Goal: Information Seeking & Learning: Learn about a topic

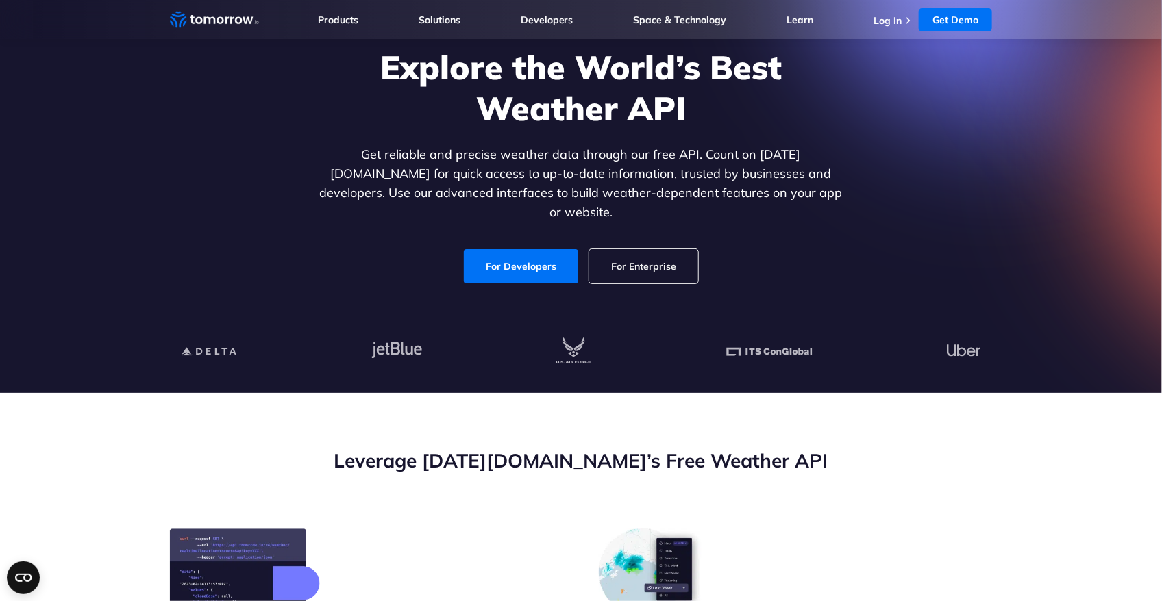
scroll to position [457, 0]
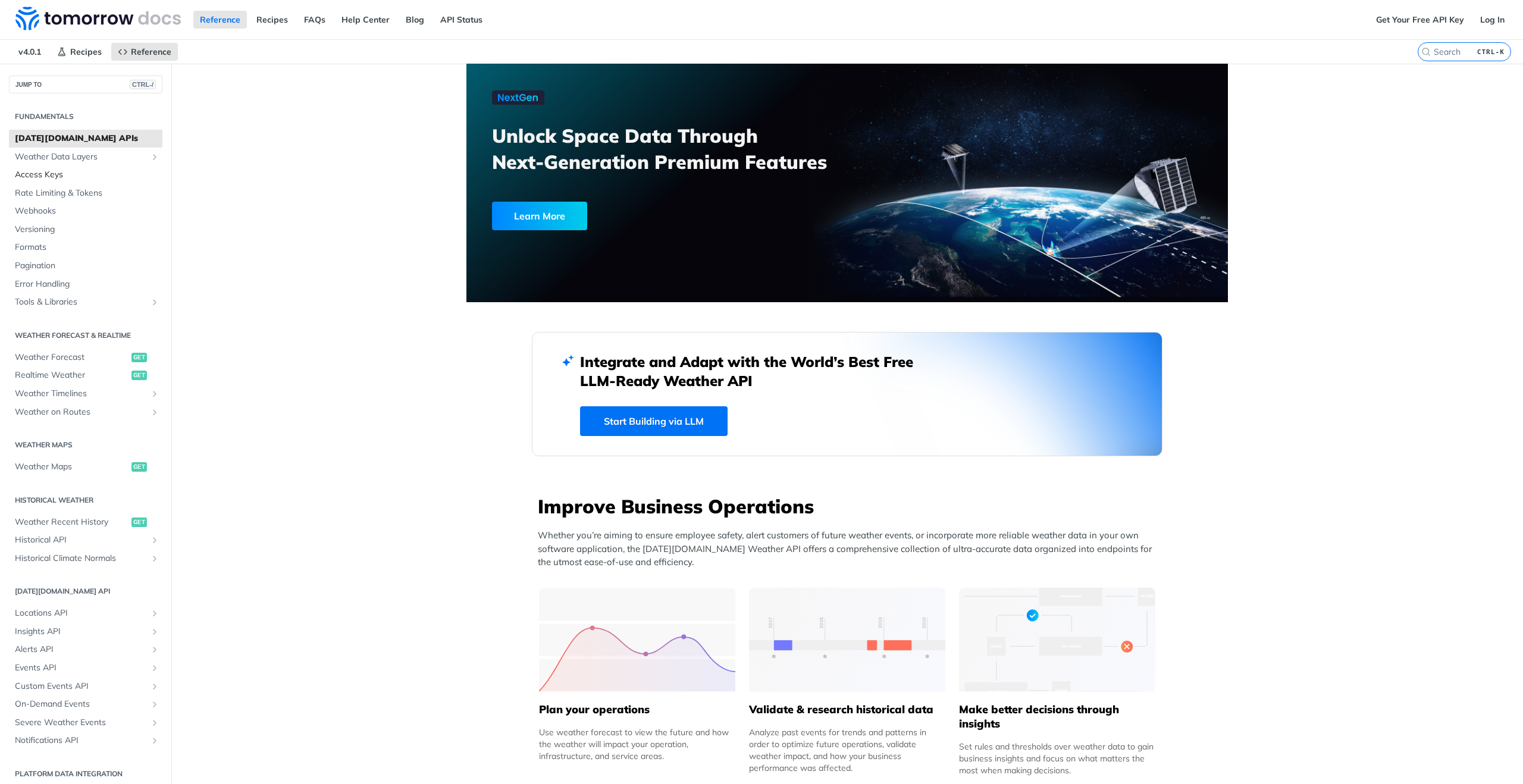
click at [46, 179] on span "Access Keys" at bounding box center [87, 175] width 144 height 12
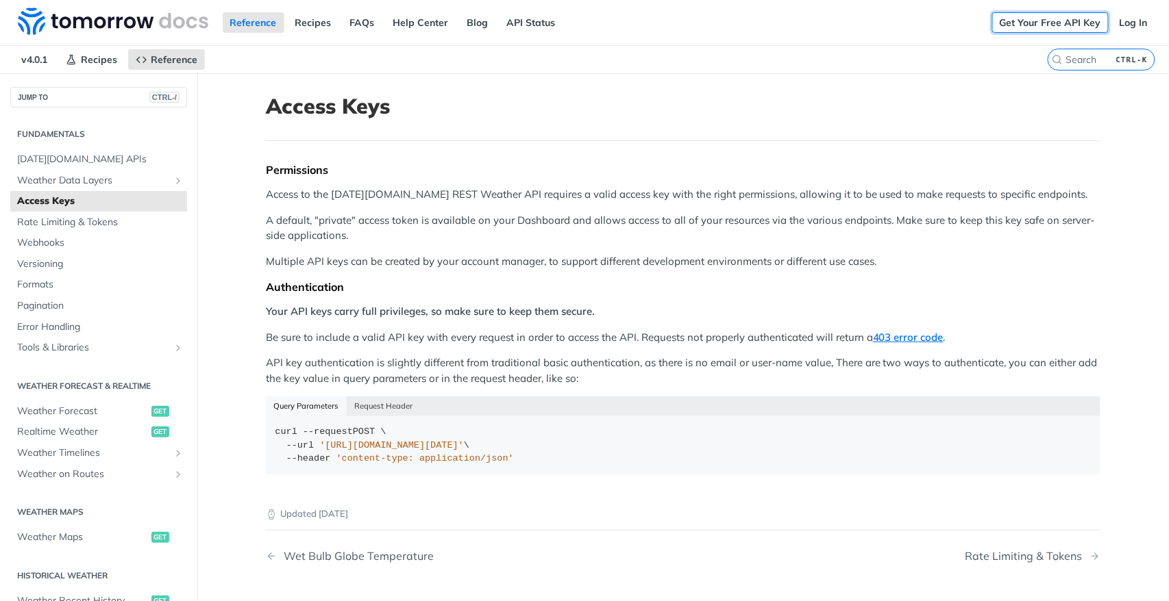
click at [1064, 16] on link "Get Your Free API Key" at bounding box center [1050, 22] width 116 height 21
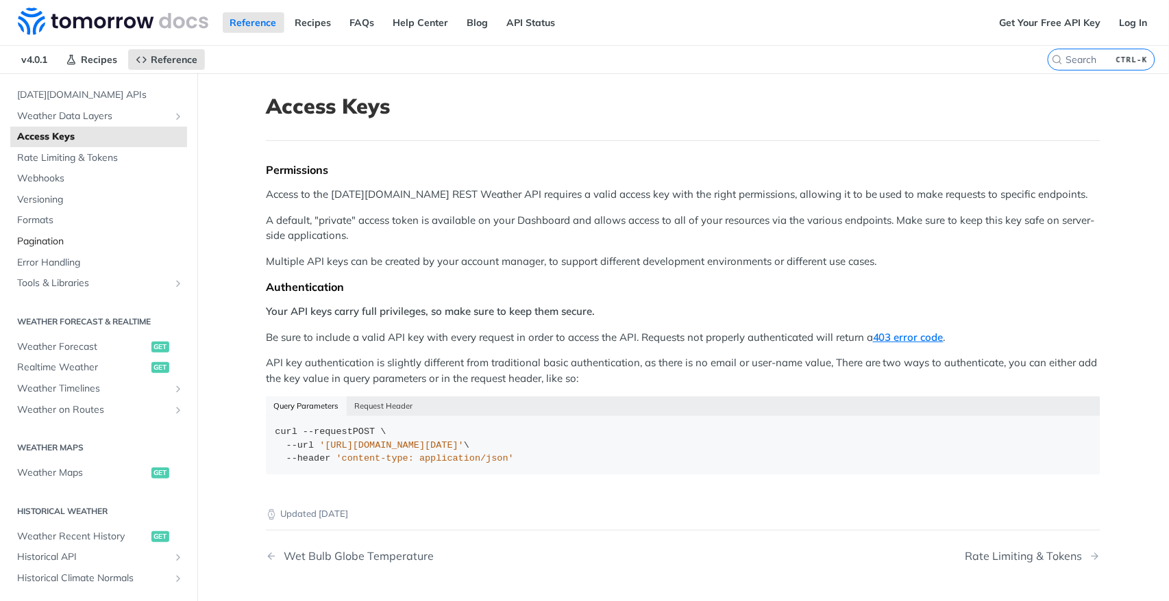
scroll to position [152, 0]
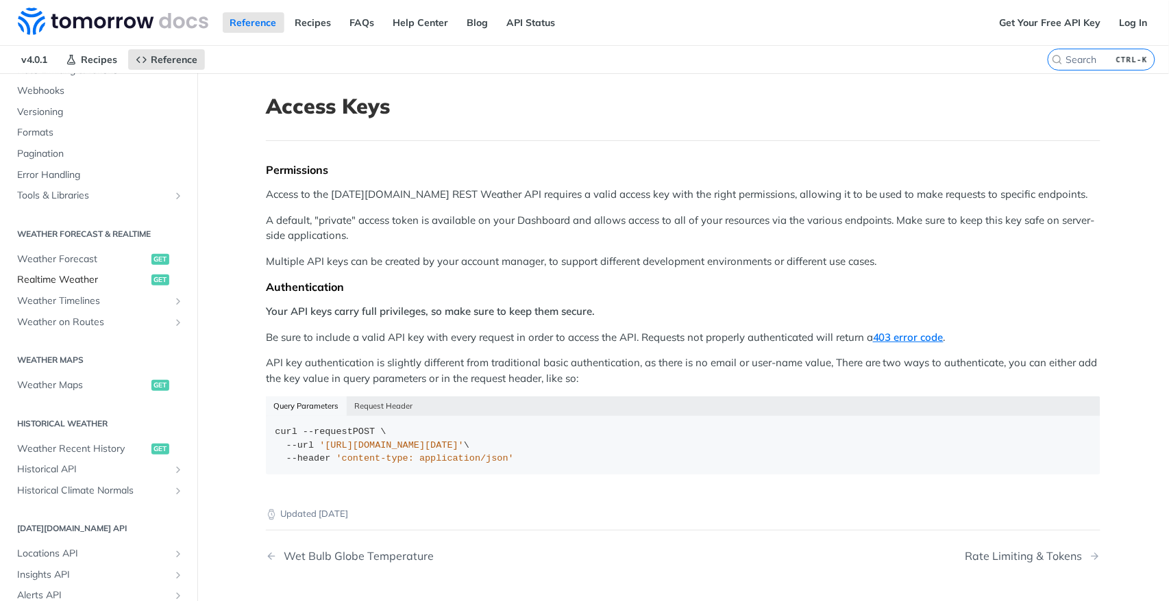
click at [84, 270] on link "Realtime Weather get" at bounding box center [98, 280] width 177 height 21
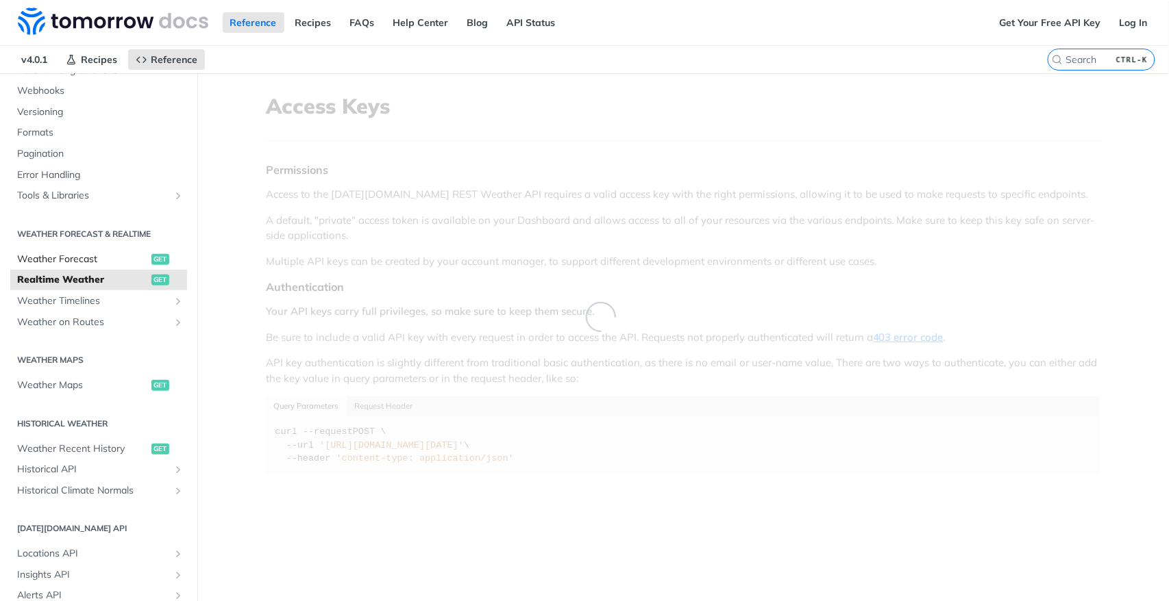
click at [82, 261] on span "Weather Forecast" at bounding box center [82, 260] width 131 height 14
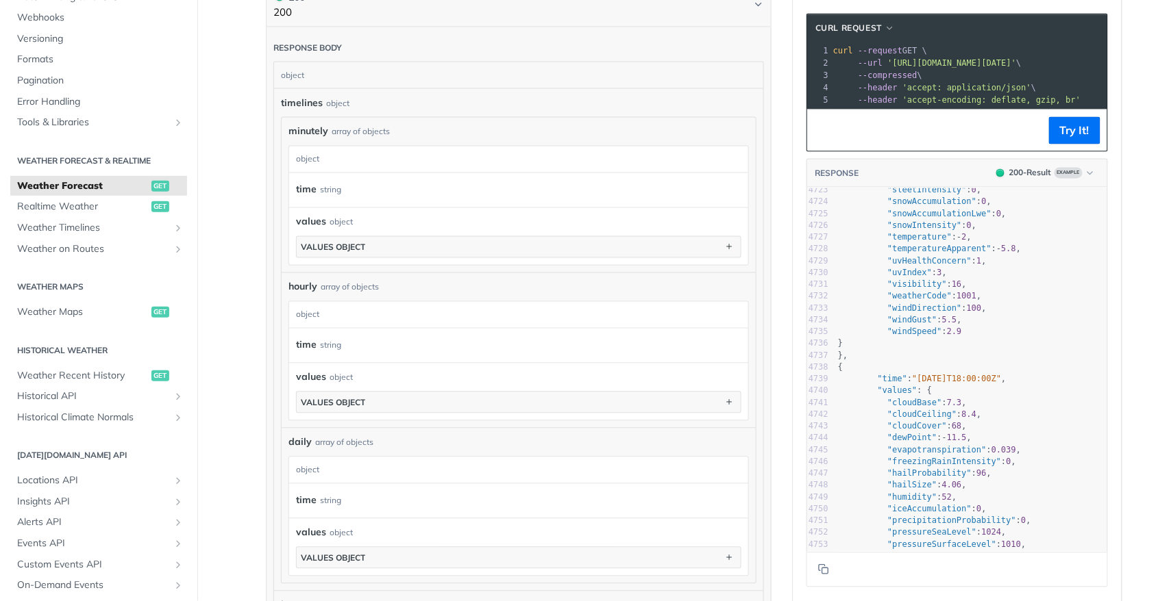
scroll to position [67232, 0]
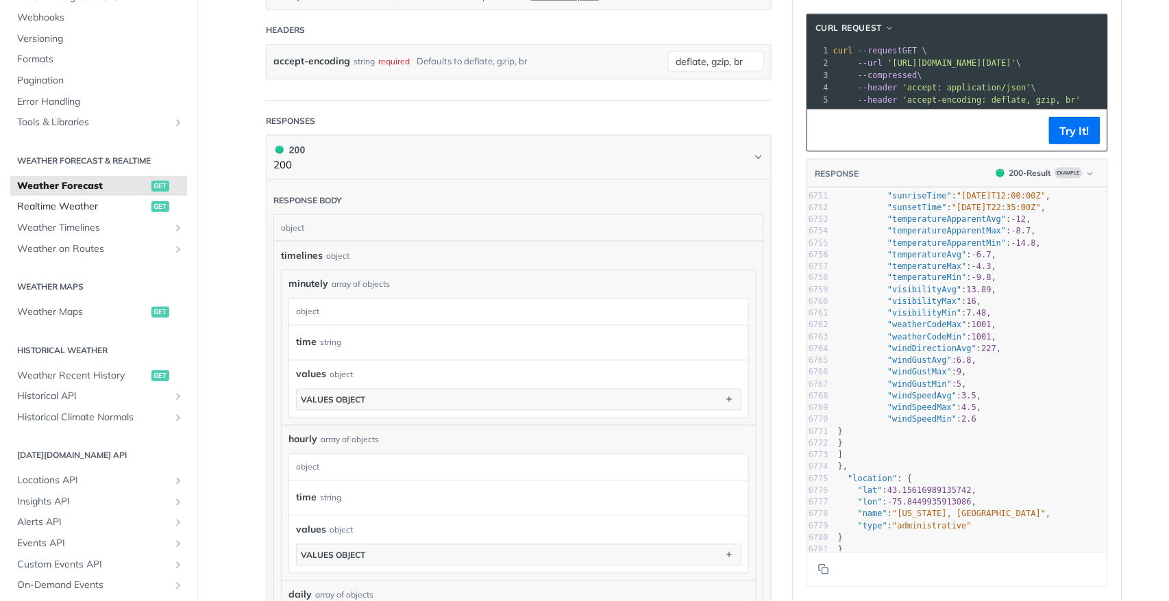
click at [62, 206] on span "Realtime Weather" at bounding box center [82, 207] width 131 height 14
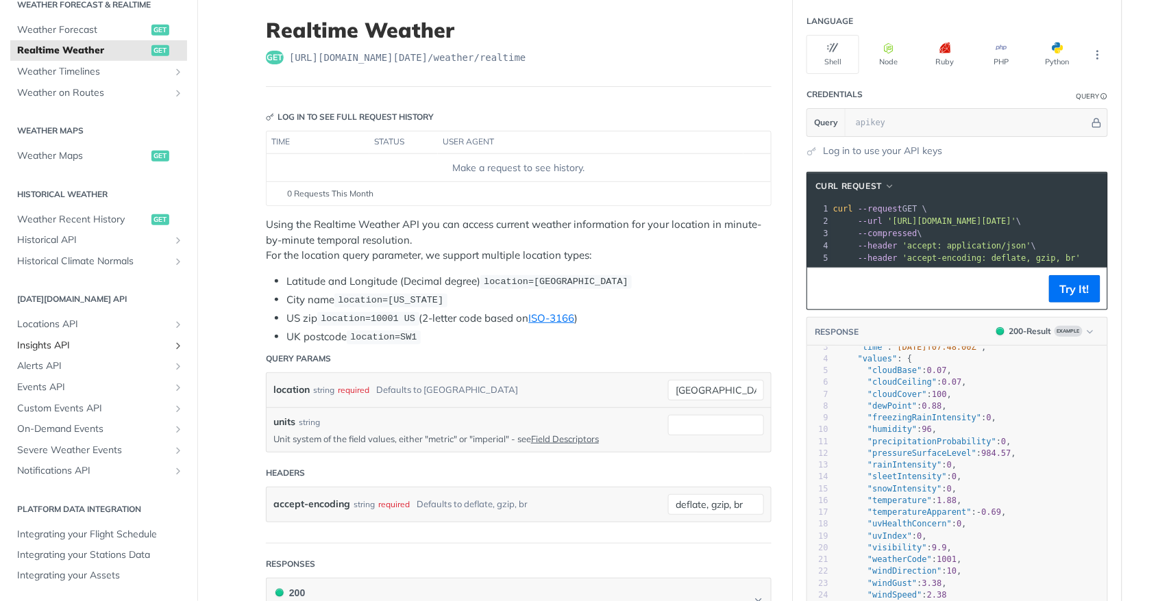
click at [84, 339] on span "Insights API" at bounding box center [93, 346] width 152 height 14
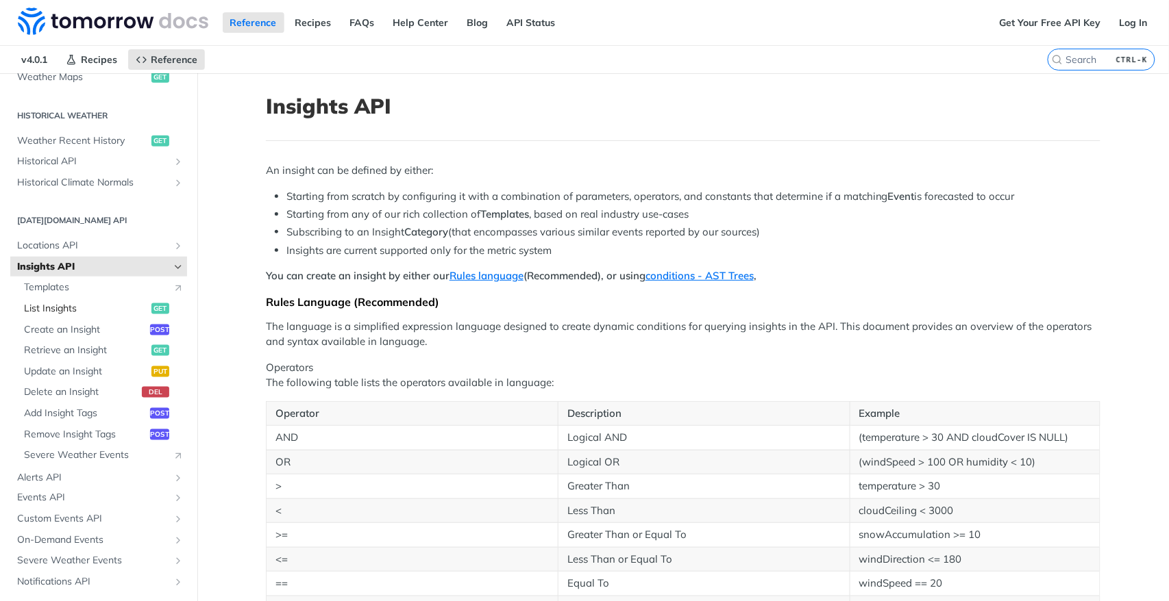
click at [78, 312] on span "List Insights" at bounding box center [86, 309] width 124 height 14
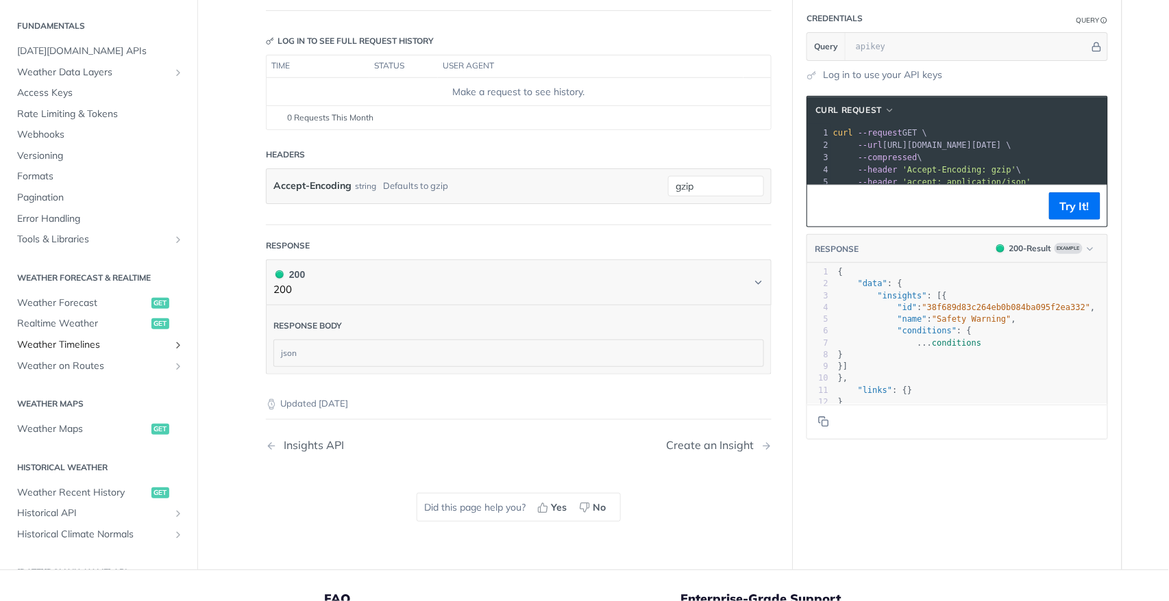
click at [84, 346] on span "Weather Timelines" at bounding box center [93, 345] width 152 height 14
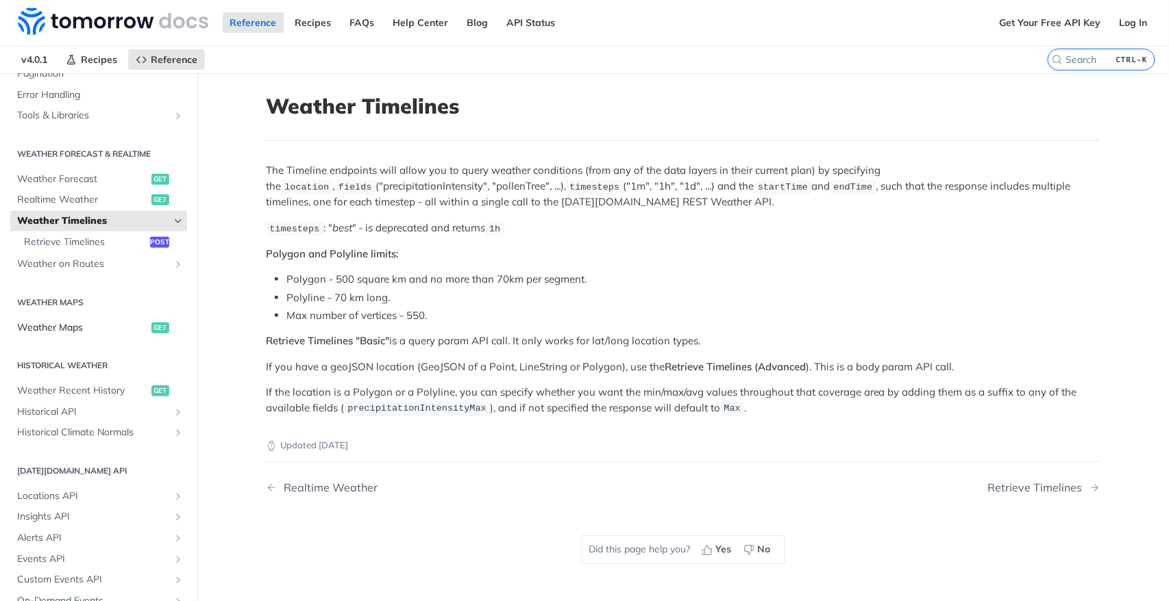
click at [97, 327] on span "Weather Maps" at bounding box center [82, 328] width 131 height 14
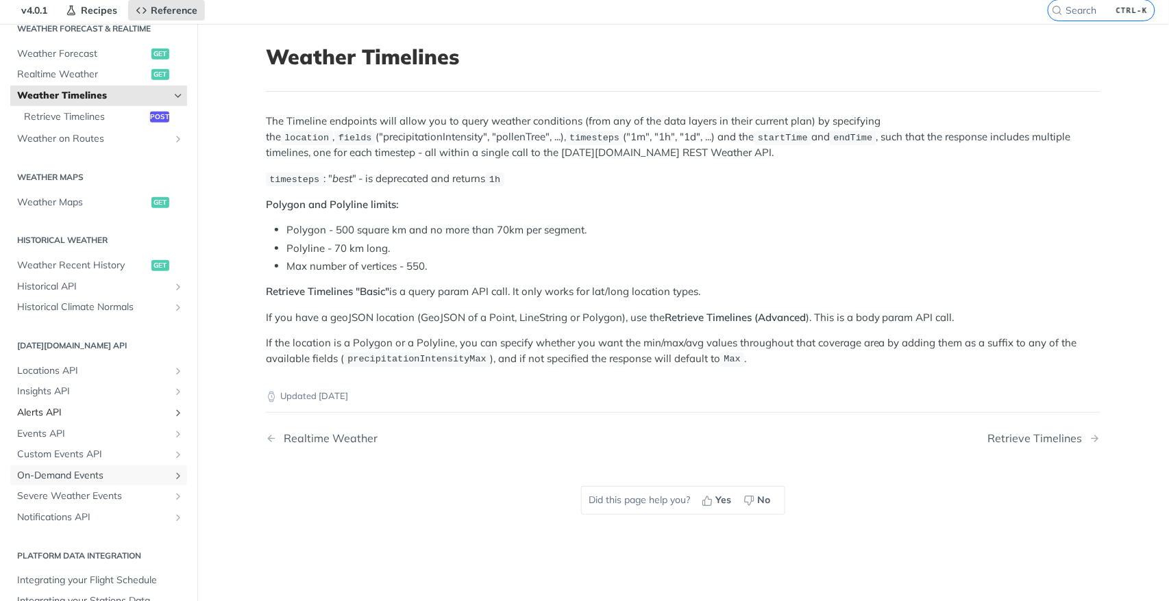
drag, startPoint x: 90, startPoint y: 434, endPoint x: 101, endPoint y: 424, distance: 14.6
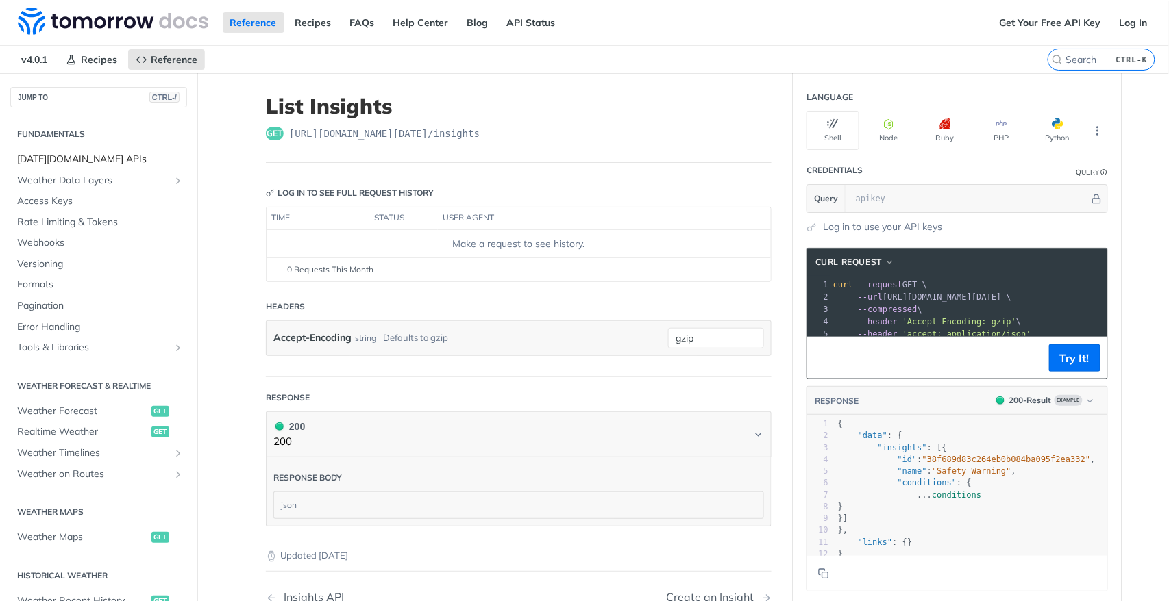
click at [74, 158] on span "[DATE][DOMAIN_NAME] APIs" at bounding box center [100, 160] width 166 height 14
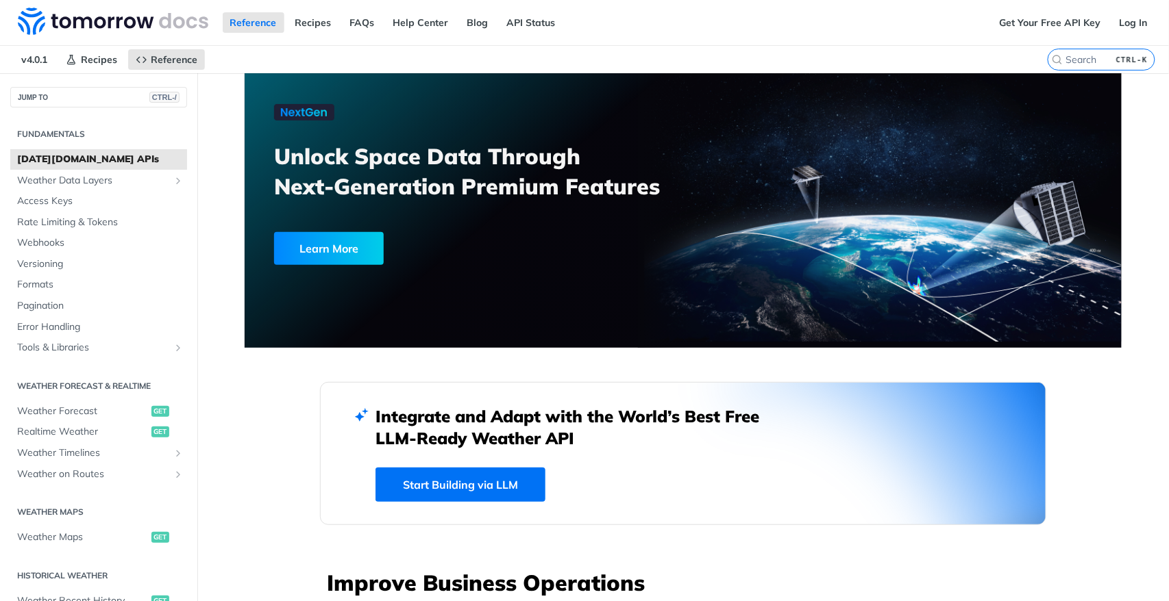
click at [495, 488] on link "Start Building via LLM" at bounding box center [460, 485] width 170 height 34
